Goal: Navigation & Orientation: Find specific page/section

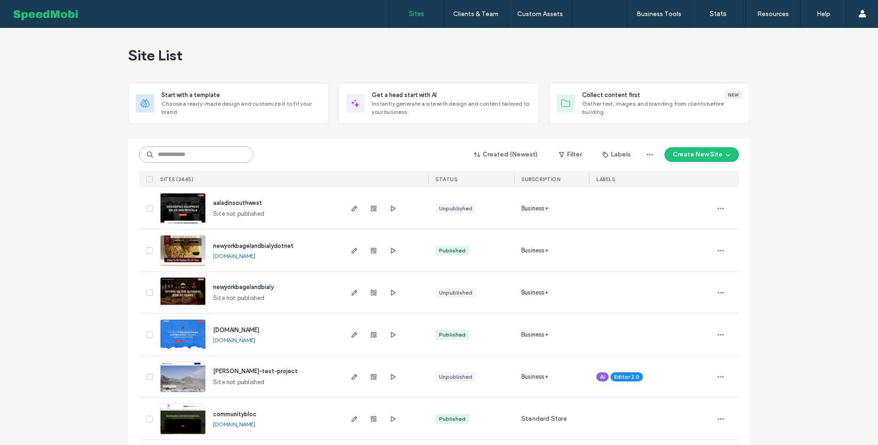
click at [203, 150] on input at bounding box center [196, 154] width 114 height 16
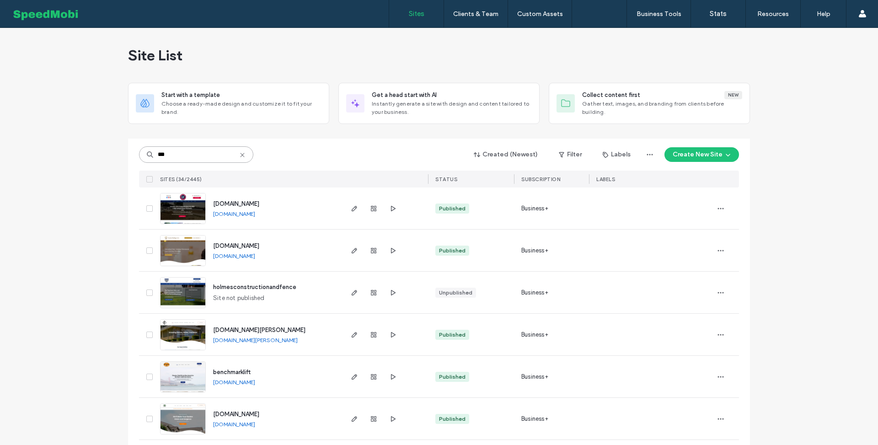
type input "***"
click at [230, 245] on span "www.encinohealingarts.com" at bounding box center [236, 245] width 46 height 7
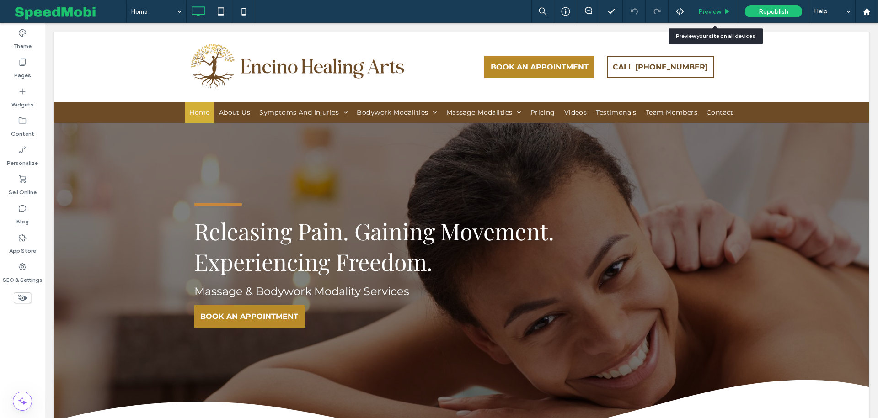
click at [716, 7] on div "Preview" at bounding box center [714, 11] width 47 height 23
click at [725, 11] on icon at bounding box center [727, 11] width 7 height 7
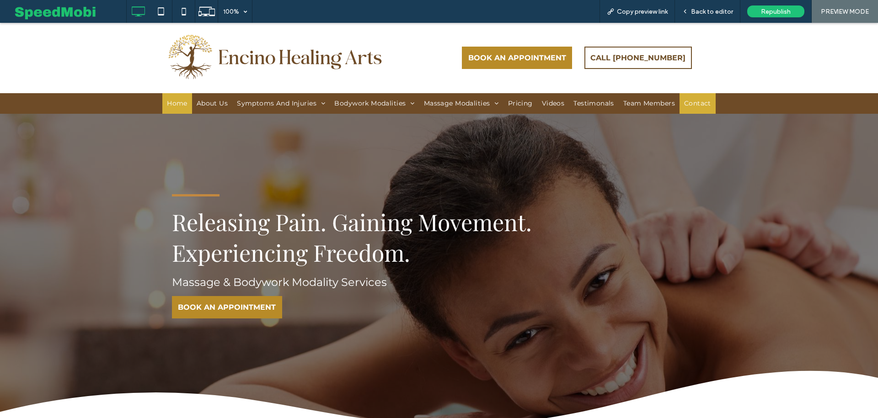
click at [696, 101] on span "Contact" at bounding box center [697, 104] width 27 height 10
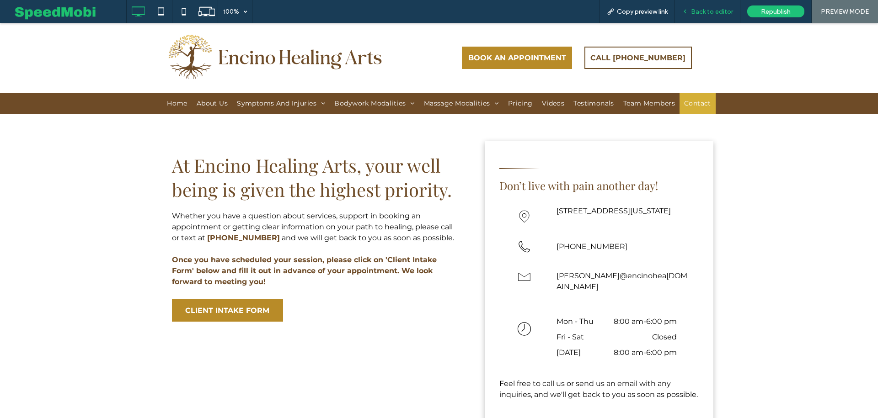
click at [702, 11] on span "Back to editor" at bounding box center [712, 12] width 42 height 8
